Goal: Find specific page/section: Find specific page/section

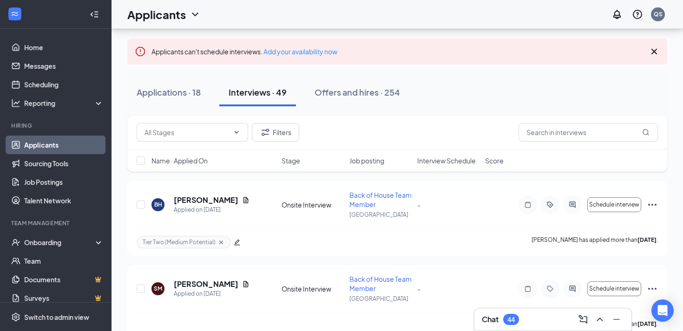
scroll to position [48, 0]
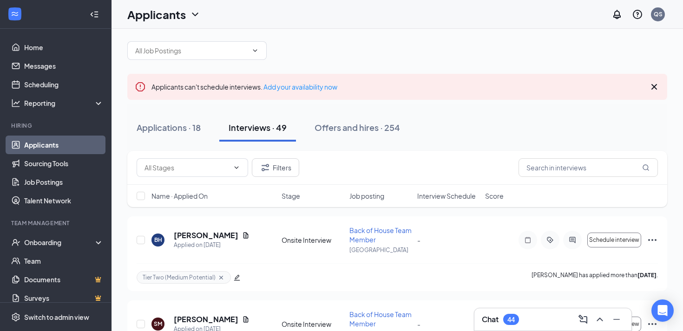
scroll to position [20, 0]
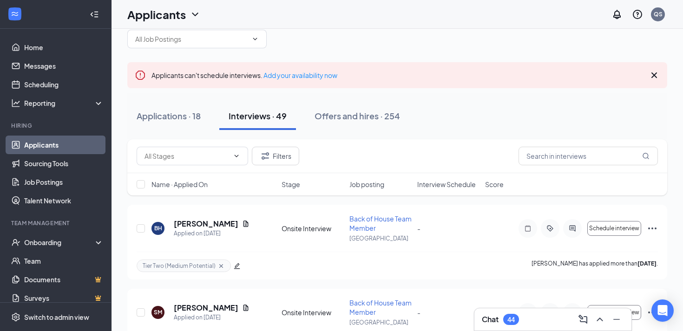
click at [457, 186] on span "Interview Schedule" at bounding box center [446, 184] width 59 height 9
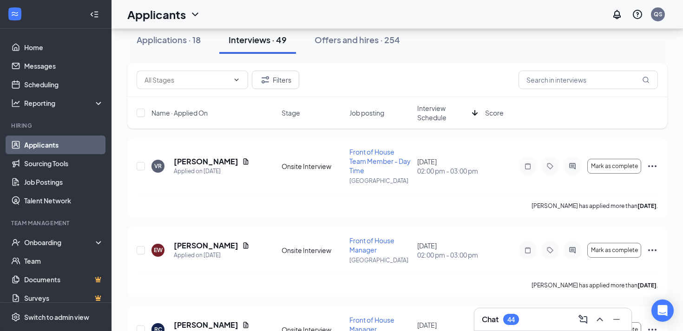
scroll to position [0, 0]
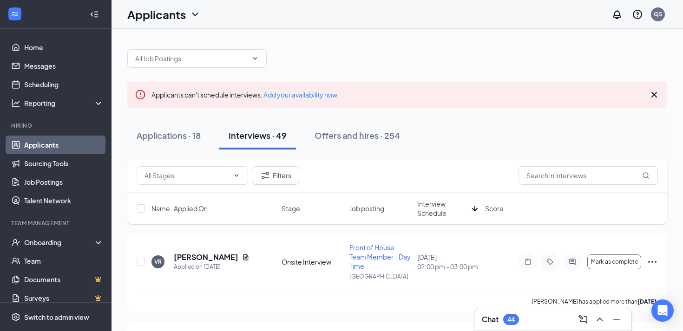
click at [429, 213] on span "Interview Schedule" at bounding box center [442, 208] width 51 height 19
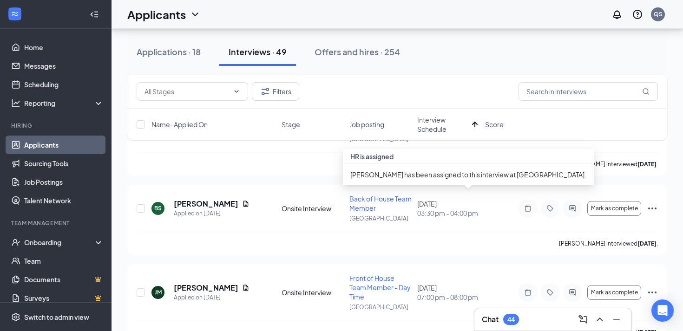
scroll to position [288, 0]
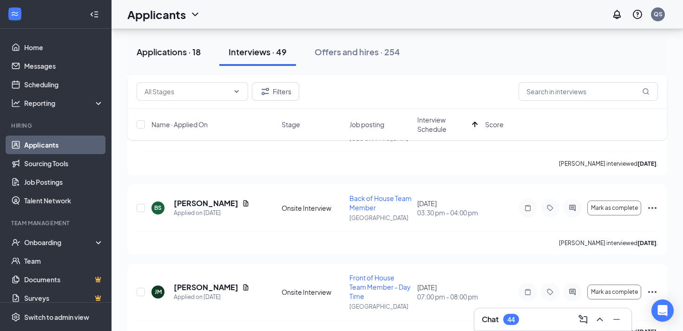
click at [172, 49] on div "Applications · 18" at bounding box center [169, 52] width 64 height 12
